Goal: Task Accomplishment & Management: Manage account settings

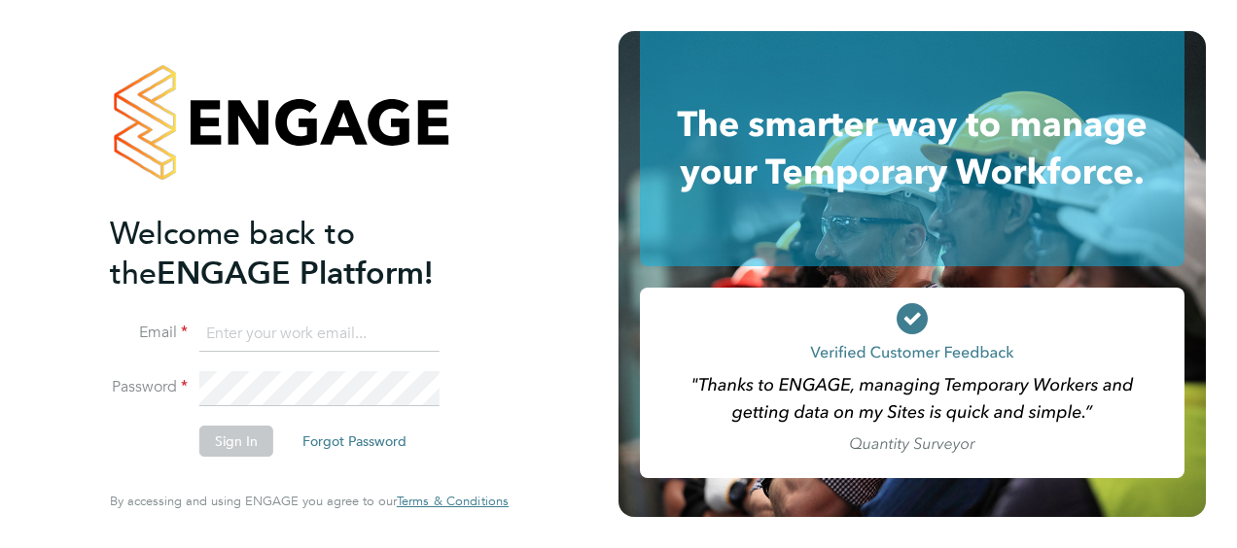
type input "victor.gheti@vistry.co.uk"
click at [229, 445] on button "Sign In" at bounding box center [236, 441] width 74 height 31
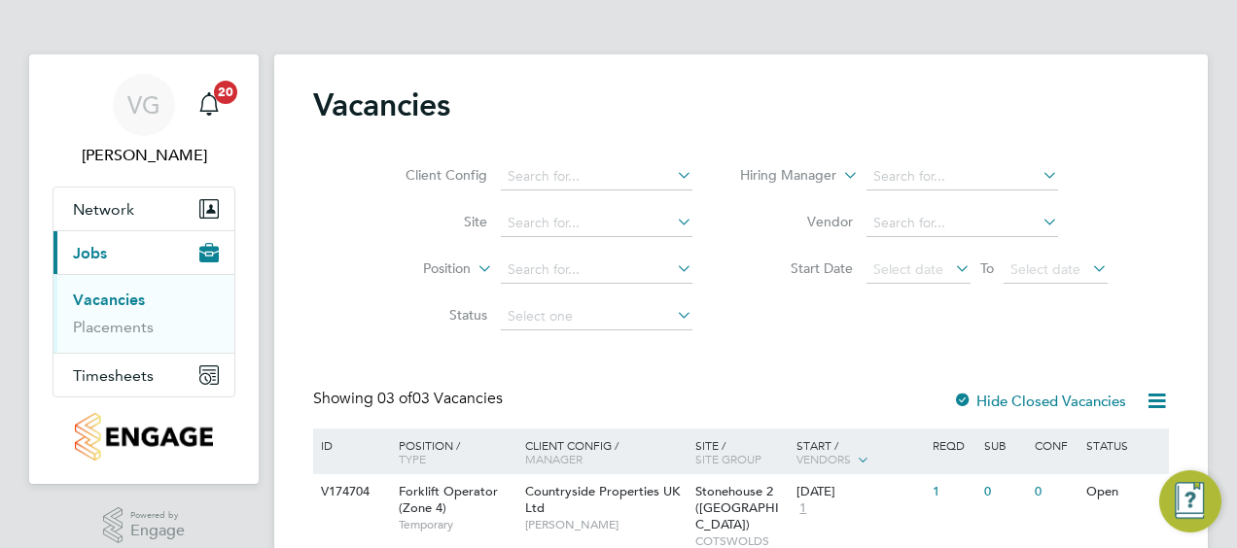
scroll to position [195, 0]
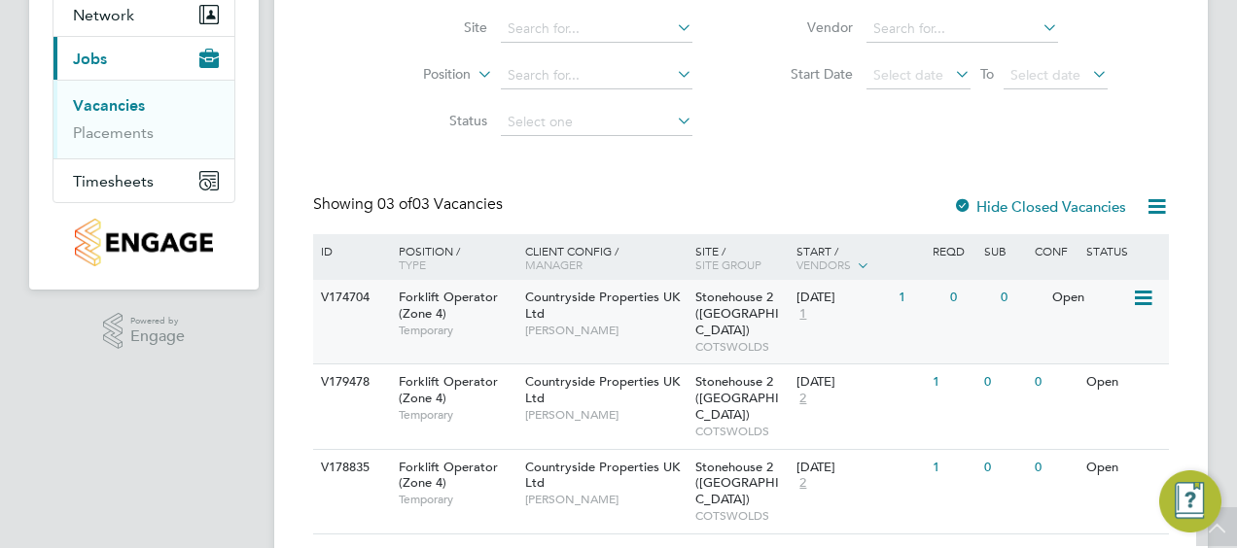
click at [609, 315] on div "Countryside Properties UK Ltd Victor Gheti" at bounding box center [605, 313] width 170 height 67
click at [146, 183] on span "Timesheets" at bounding box center [113, 181] width 81 height 18
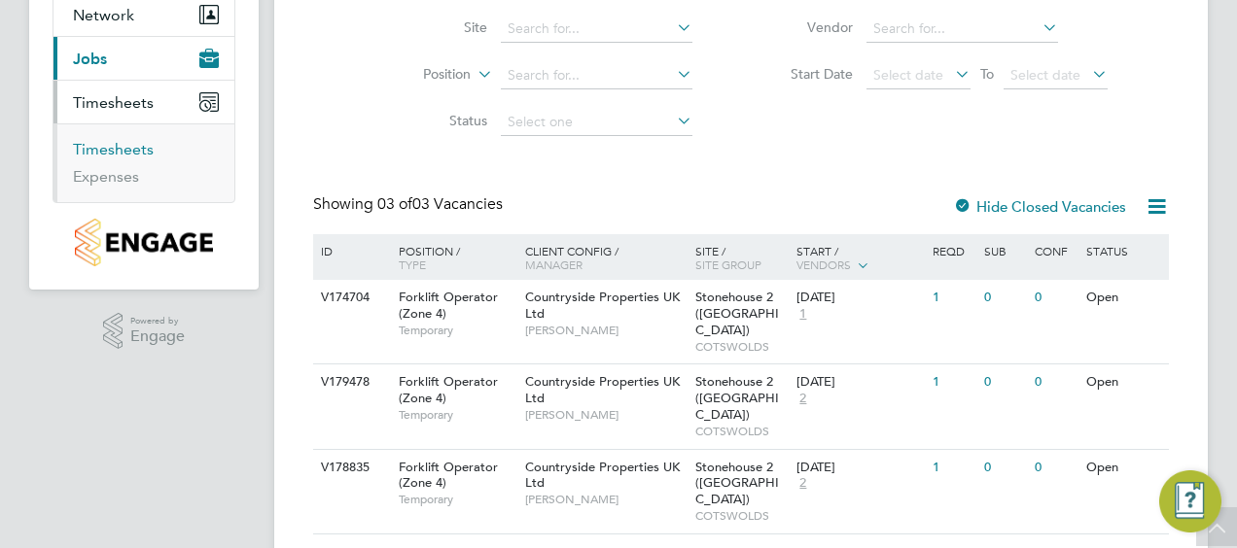
click at [111, 146] on link "Timesheets" at bounding box center [113, 149] width 81 height 18
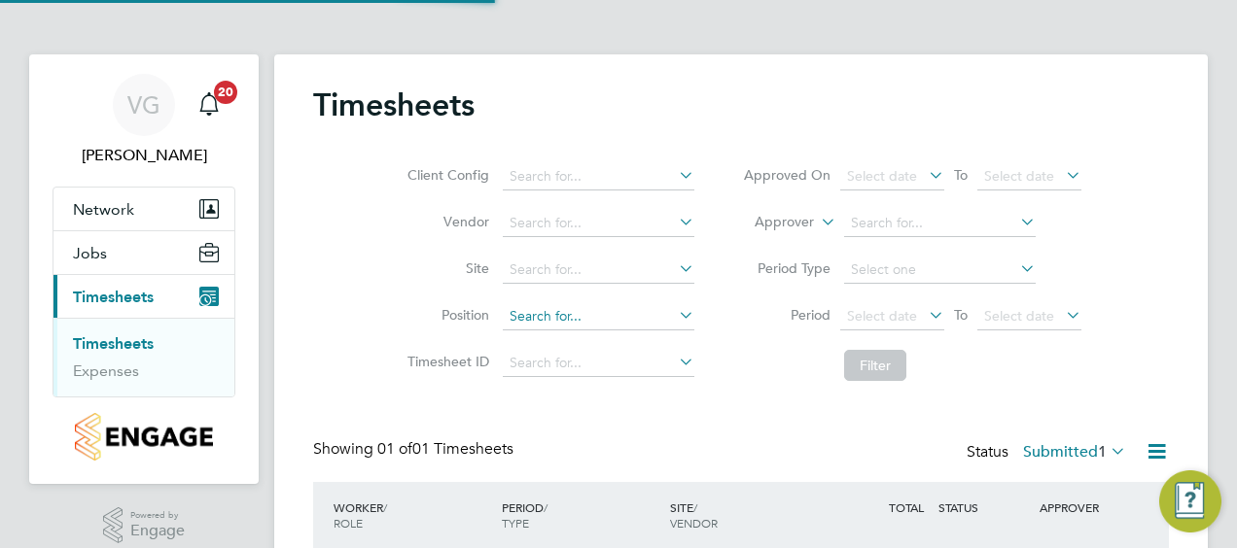
scroll to position [134, 0]
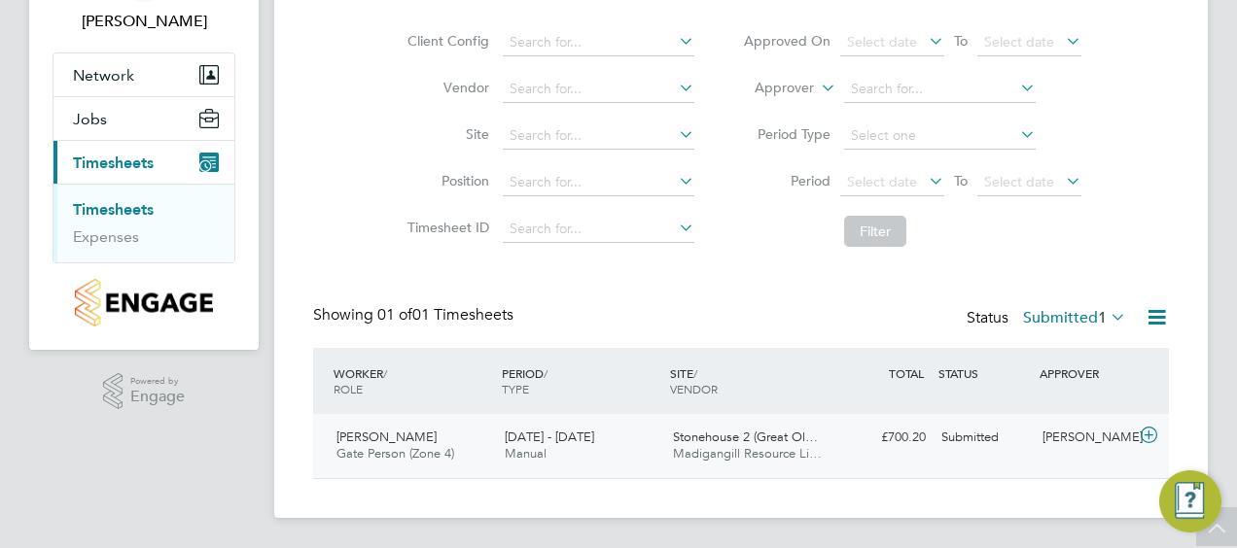
click at [628, 458] on div "25 - 31 Aug 2025 Manual" at bounding box center [581, 446] width 168 height 49
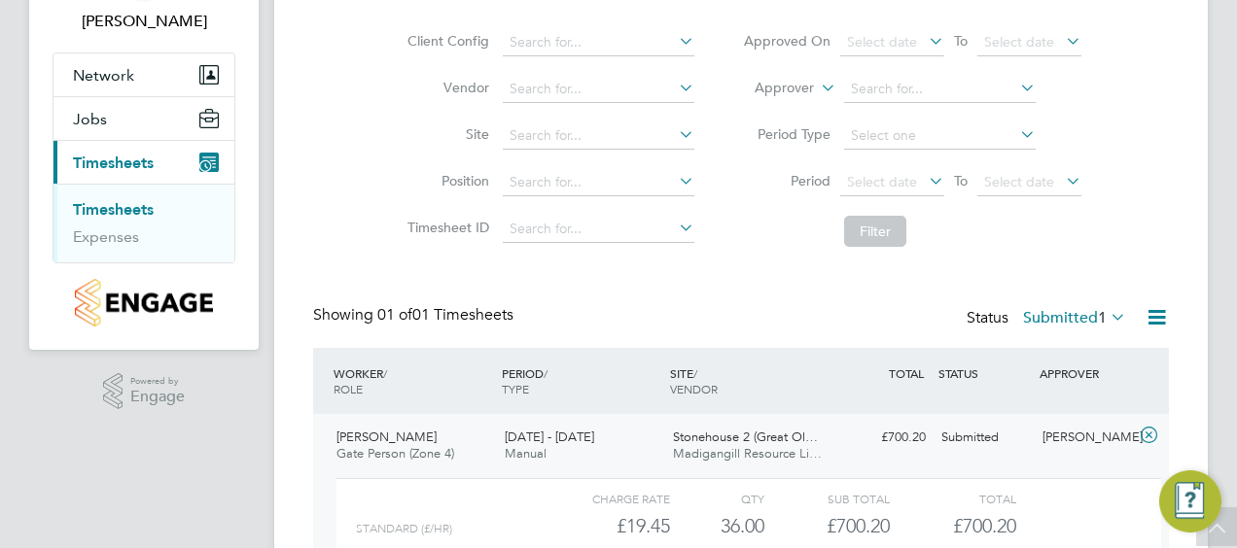
scroll to position [312, 0]
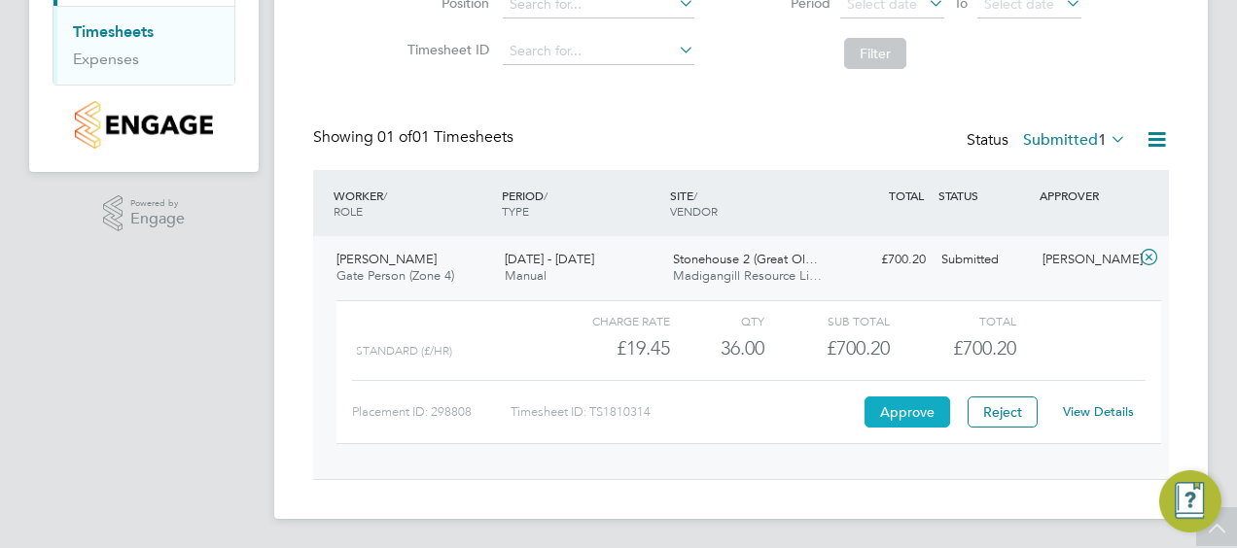
click at [926, 416] on button "Approve" at bounding box center [908, 412] width 86 height 31
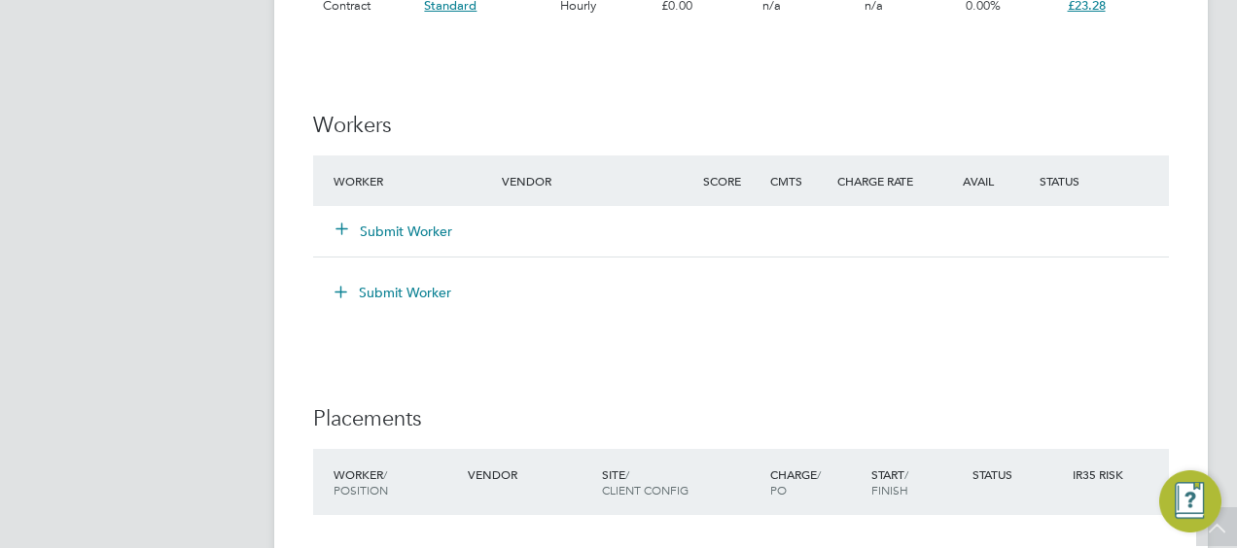
scroll to position [1330, 0]
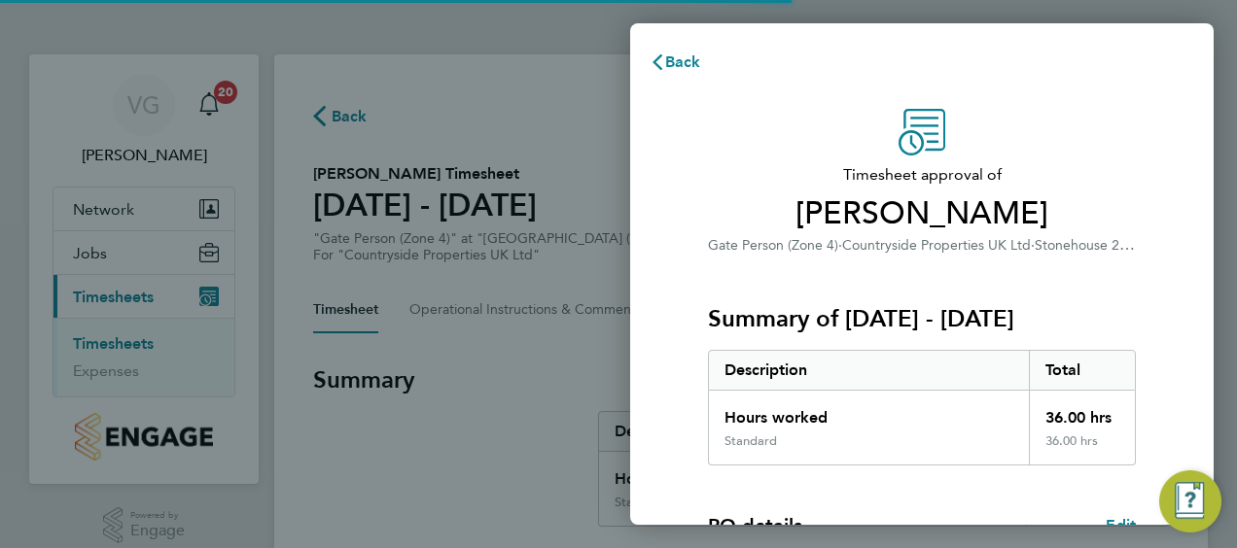
scroll to position [381, 0]
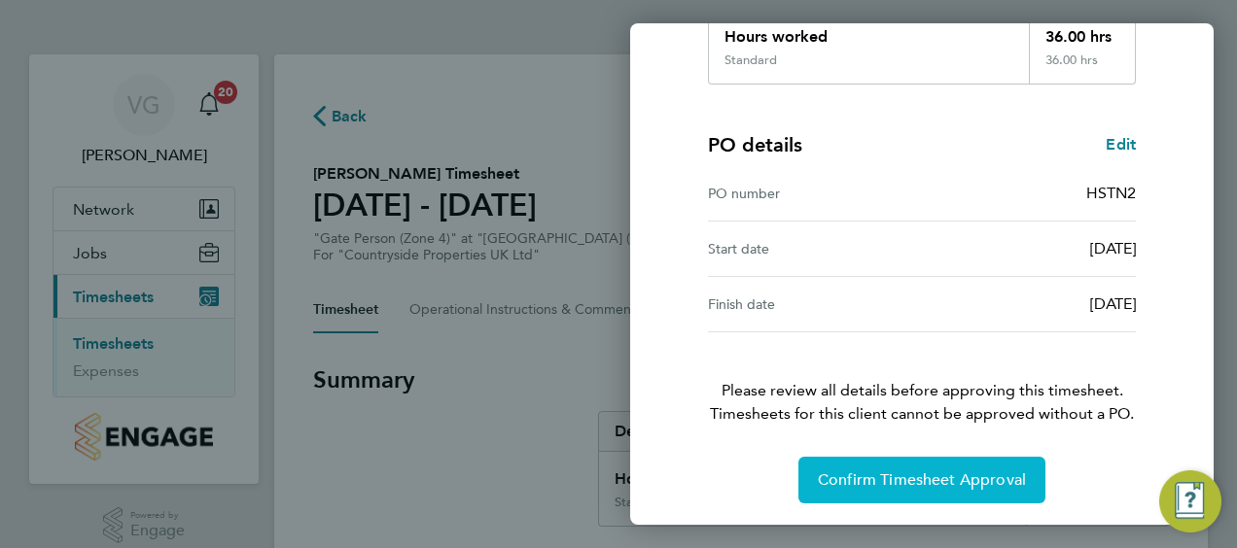
click at [924, 457] on button "Confirm Timesheet Approval" at bounding box center [921, 480] width 247 height 47
